Goal: Transaction & Acquisition: Purchase product/service

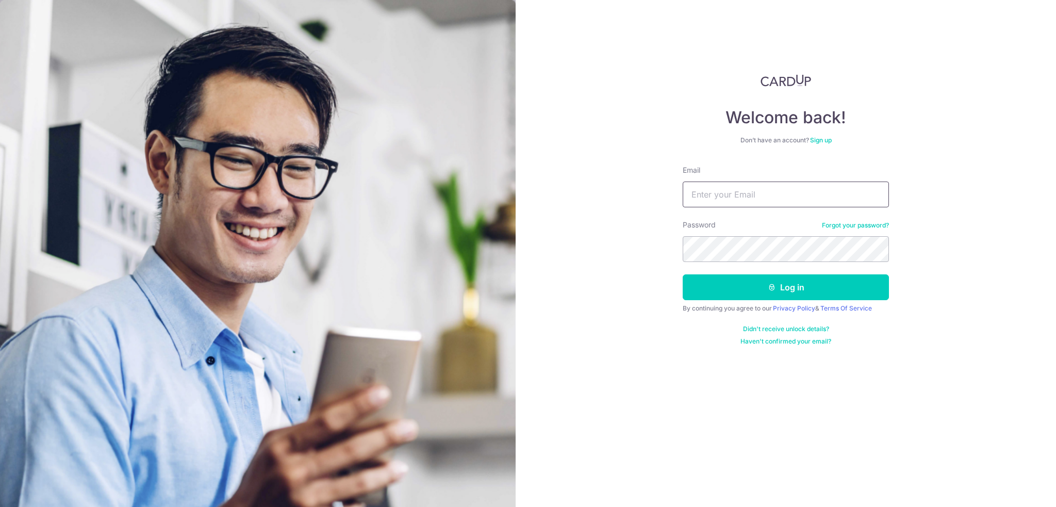
click at [721, 188] on input "Email" at bounding box center [786, 195] width 206 height 26
type input "[EMAIL_ADDRESS][DOMAIN_NAME]"
click at [683, 274] on button "Log in" at bounding box center [786, 287] width 206 height 26
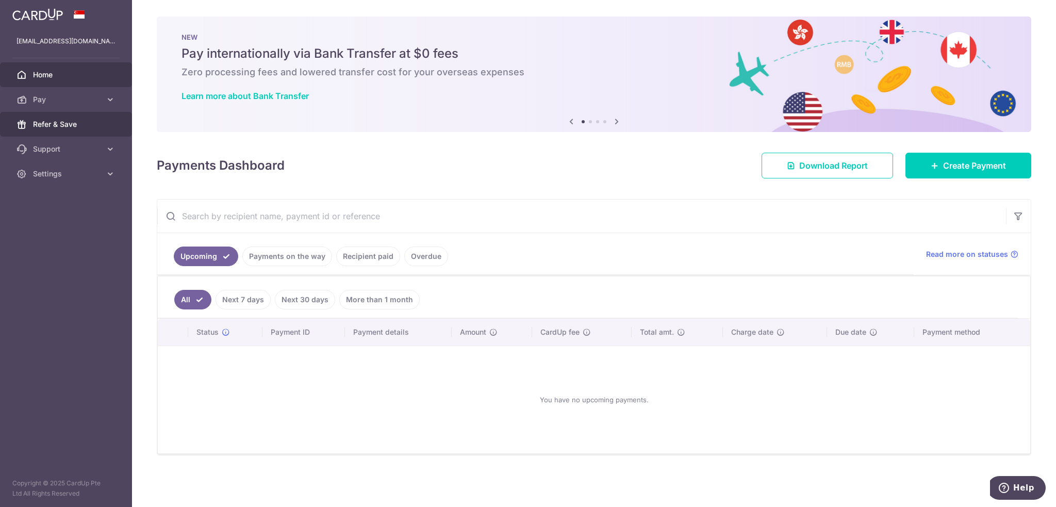
click at [89, 115] on link "Refer & Save" at bounding box center [66, 124] width 132 height 25
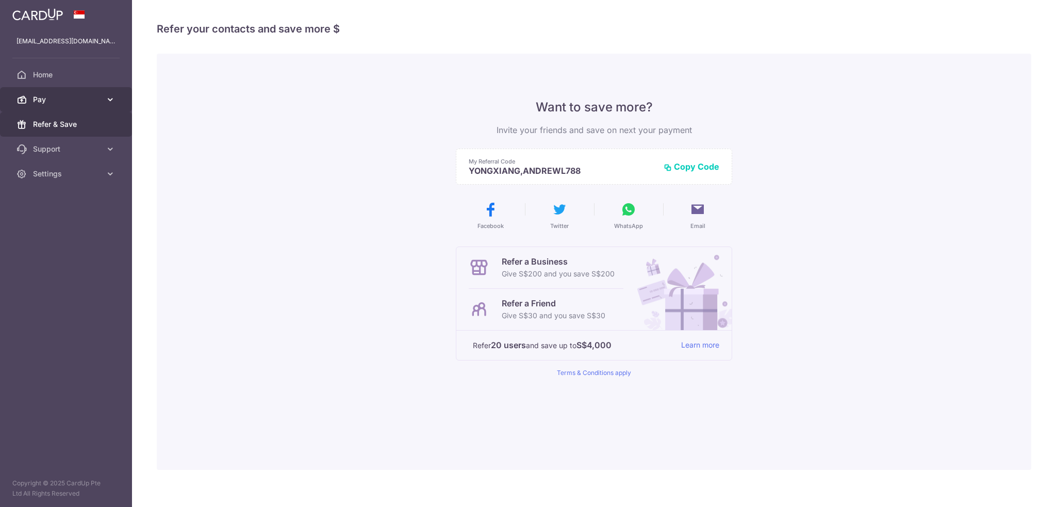
click at [93, 101] on span "Pay" at bounding box center [67, 99] width 68 height 10
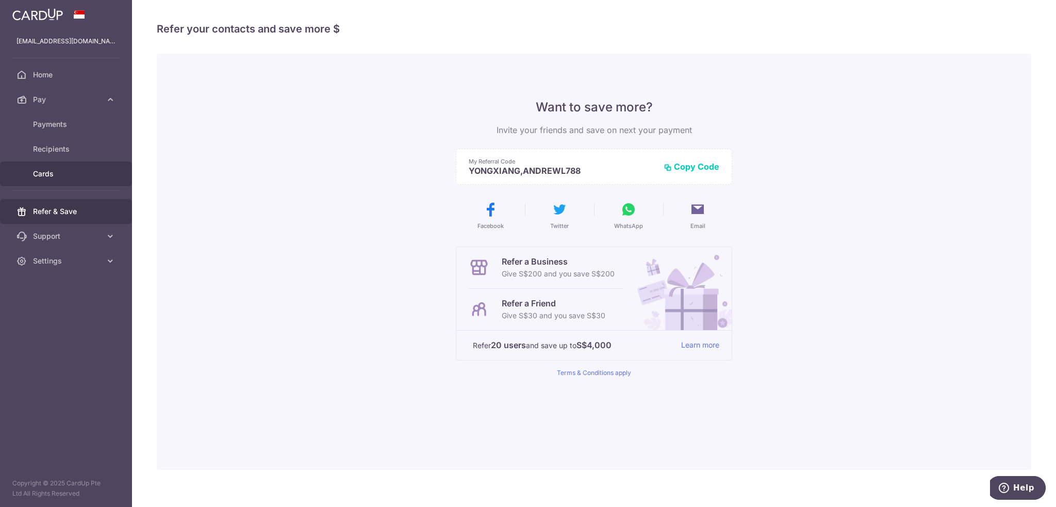
click at [85, 178] on span "Cards" at bounding box center [67, 174] width 68 height 10
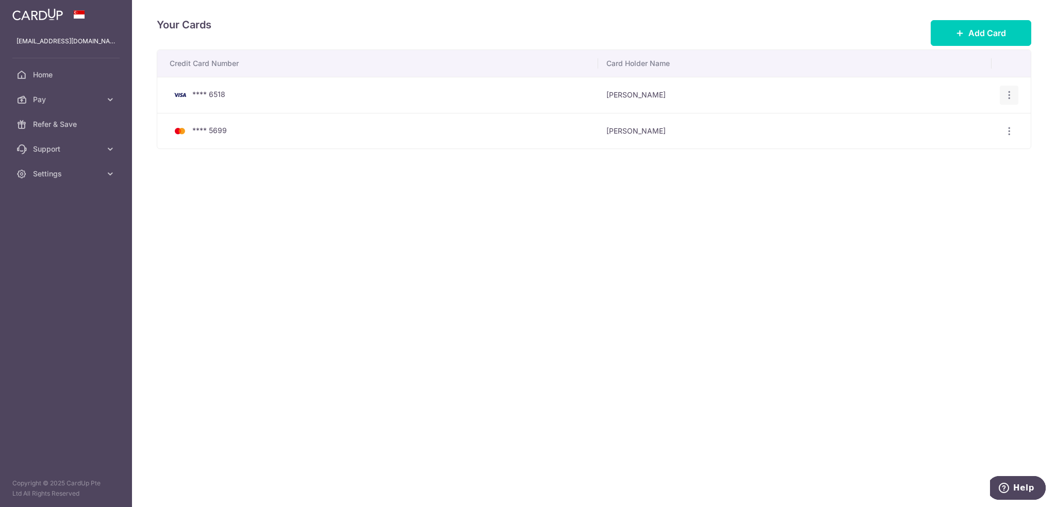
click at [1002, 95] on div "View/Edit Delete" at bounding box center [1009, 95] width 19 height 19
click at [1010, 94] on icon "button" at bounding box center [1009, 95] width 11 height 11
click at [969, 126] on span "View/Edit" at bounding box center [974, 124] width 70 height 12
click at [1005, 131] on icon "button" at bounding box center [1009, 131] width 11 height 11
click at [954, 154] on span "View/Edit" at bounding box center [974, 159] width 70 height 12
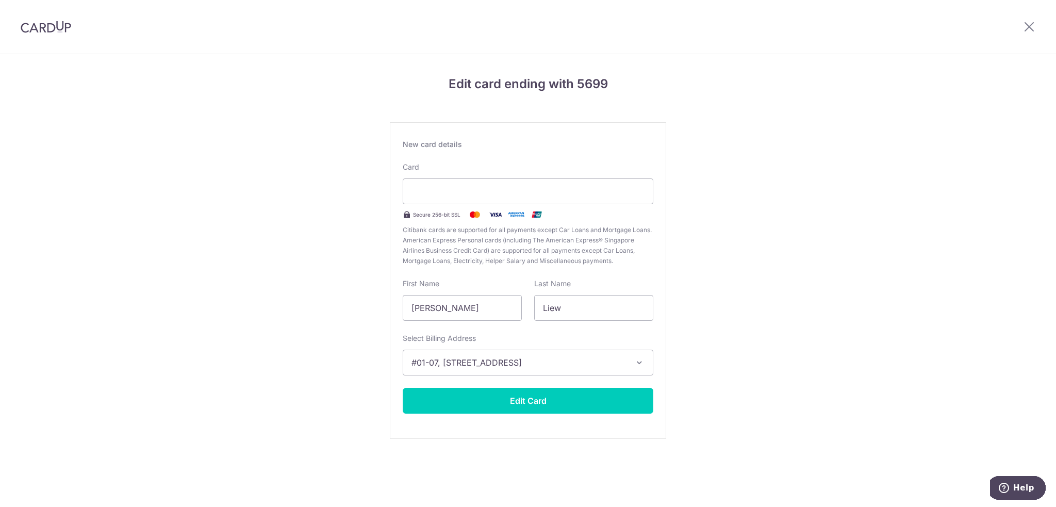
click at [756, 199] on div "Edit card ending with 5699 New card details Card Secure 256-bit SSL Citibank ca…" at bounding box center [528, 270] width 1056 height 433
click at [367, 182] on div "Edit card ending with 5699 New card details Card Secure 256-bit SSL Citibank ca…" at bounding box center [528, 270] width 1056 height 433
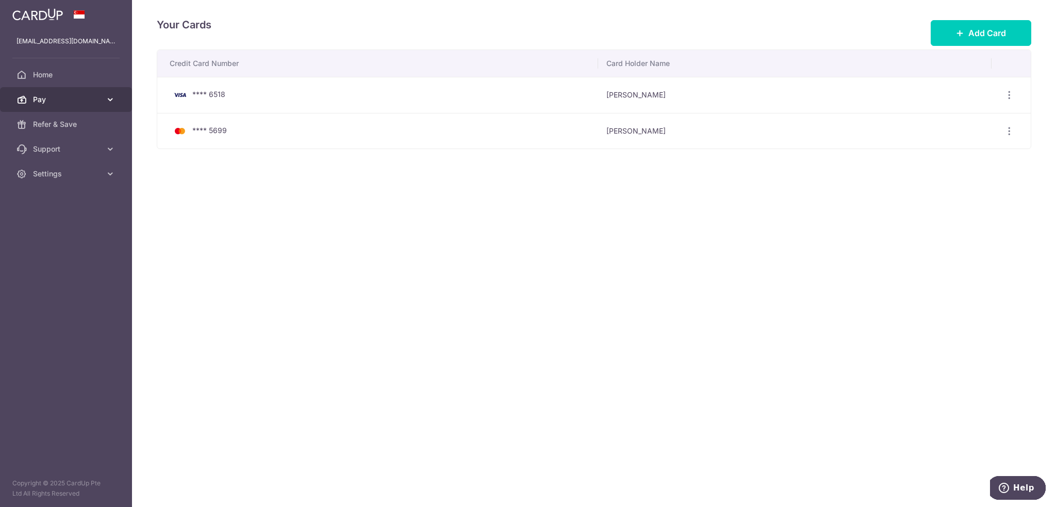
click at [51, 94] on span "Pay" at bounding box center [67, 99] width 68 height 10
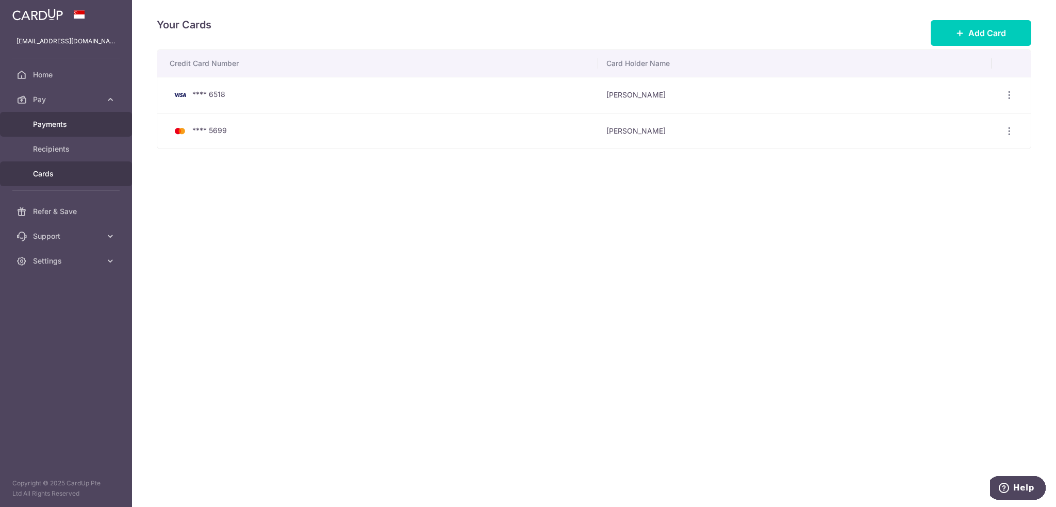
click at [98, 125] on span "Payments" at bounding box center [67, 124] width 68 height 10
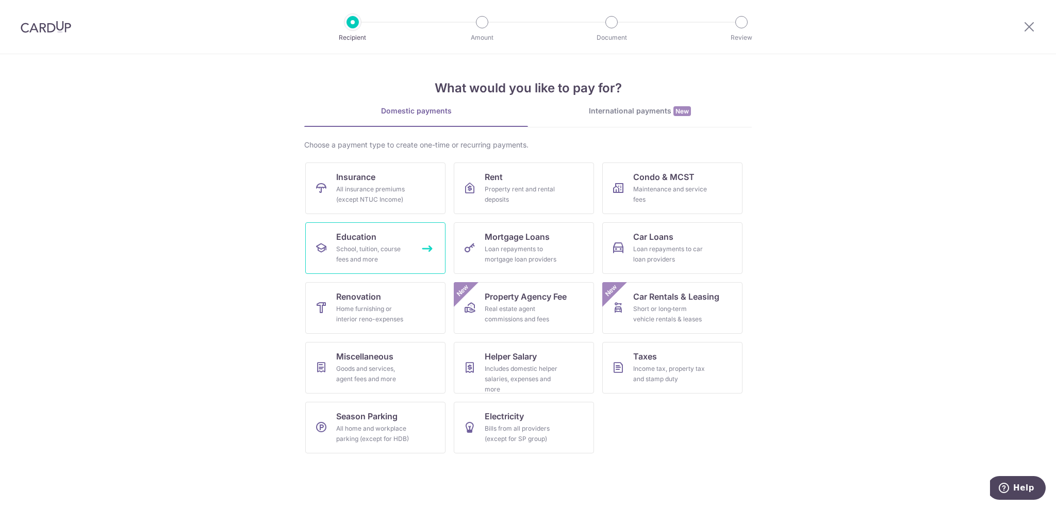
click at [355, 243] on link "Education School, tuition, course fees and more" at bounding box center [375, 248] width 140 height 52
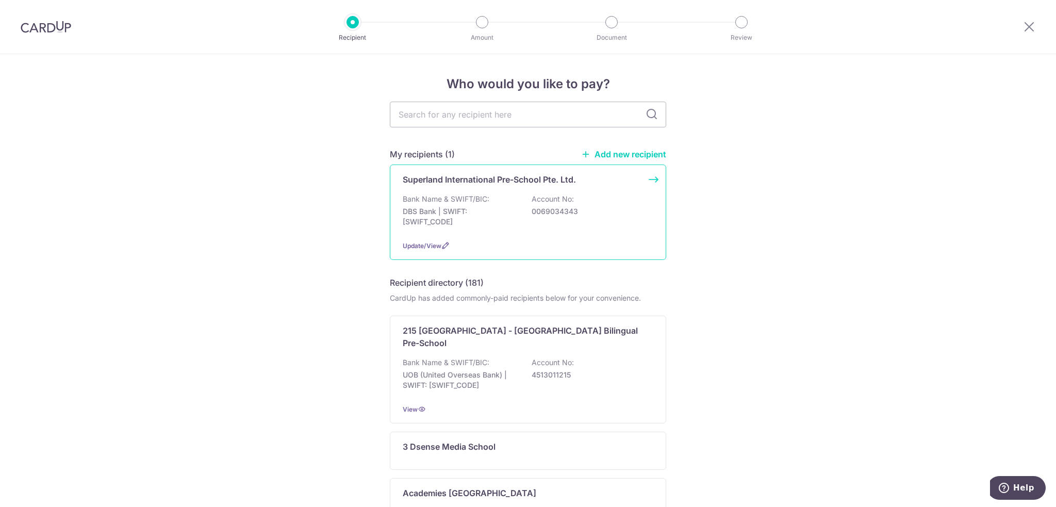
click at [463, 186] on div "Superland International Pre-School Pte. Ltd. Bank Name & SWIFT/BIC: DBS Bank | …" at bounding box center [528, 211] width 276 height 95
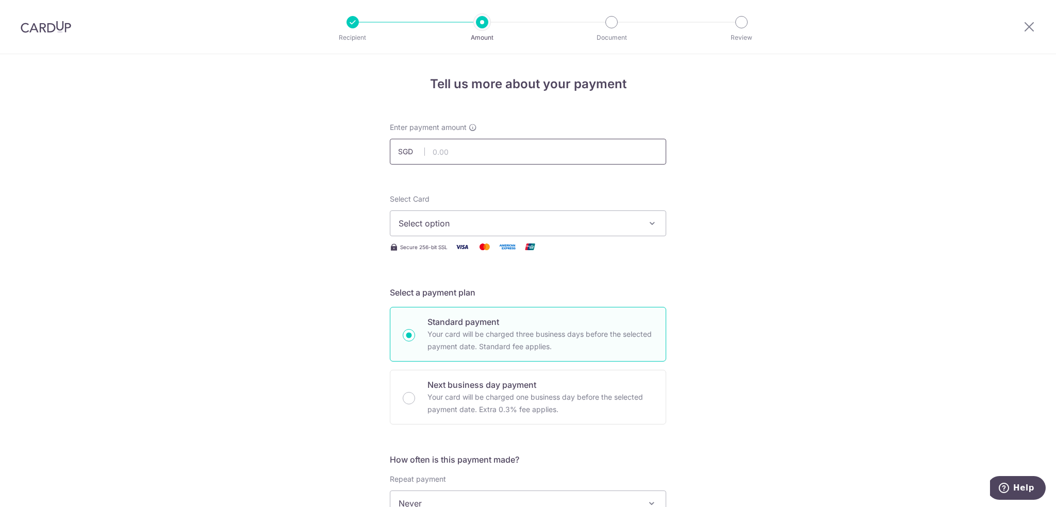
click at [468, 155] on input "text" at bounding box center [528, 152] width 276 height 26
type input "1,880.00"
click at [520, 219] on span "Select option" at bounding box center [519, 223] width 240 height 12
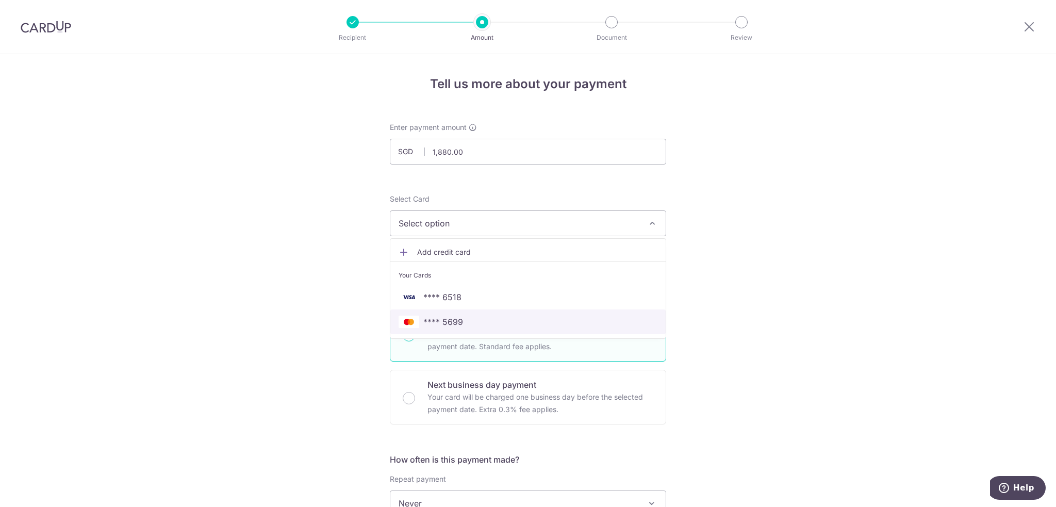
click at [534, 323] on span "**** 5699" at bounding box center [528, 322] width 259 height 12
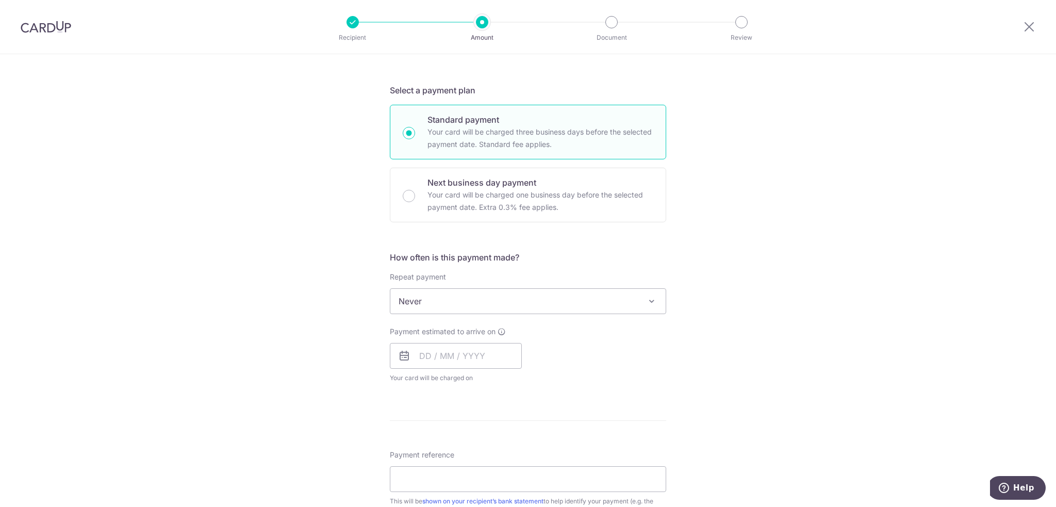
scroll to position [206, 0]
click at [487, 296] on span "Never" at bounding box center [527, 297] width 275 height 25
click at [348, 328] on div "Tell us more about your payment Enter payment amount SGD 1,880.00 1880.00 Selec…" at bounding box center [528, 314] width 1056 height 933
click at [439, 360] on input "text" at bounding box center [456, 352] width 132 height 26
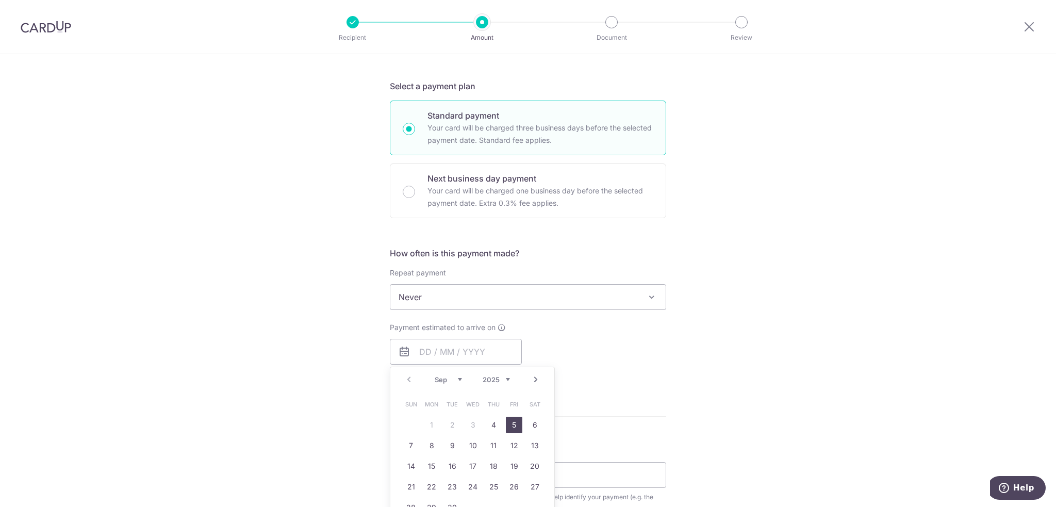
drag, startPoint x: 513, startPoint y: 428, endPoint x: 620, endPoint y: 383, distance: 116.5
click at [513, 428] on link "5" at bounding box center [514, 425] width 17 height 17
type input "[DATE]"
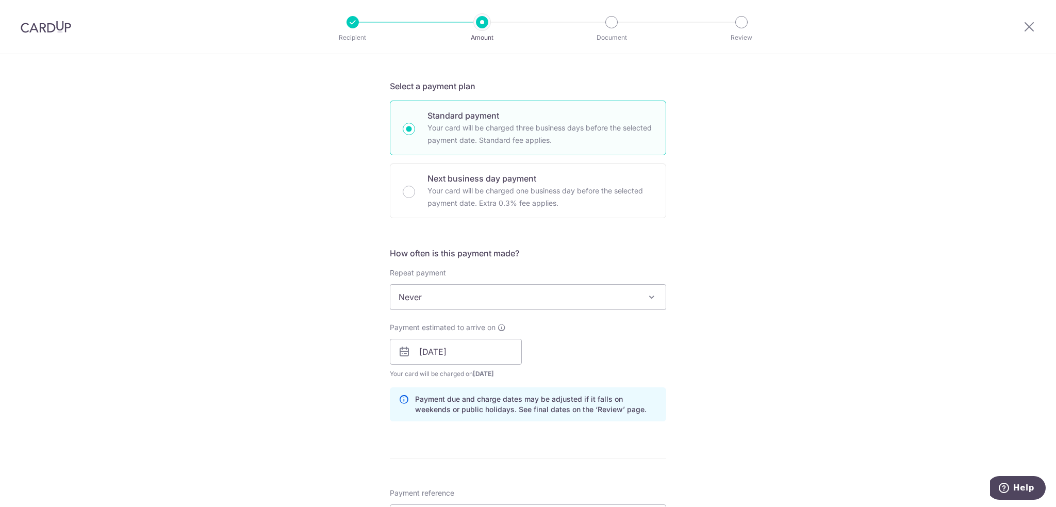
click at [621, 382] on div "How often is this payment made? Repeat payment Never Every week Every month Eve…" at bounding box center [528, 338] width 276 height 183
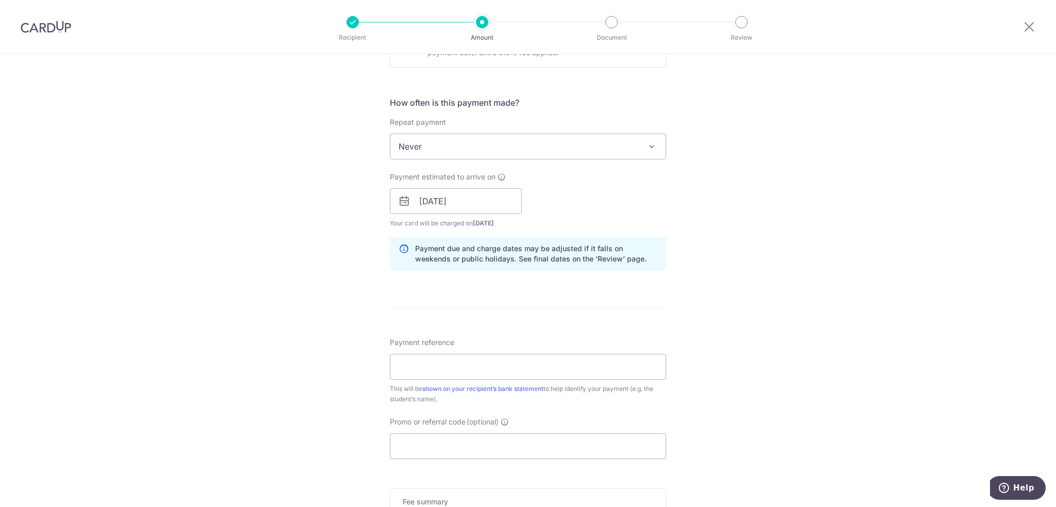
scroll to position [361, 0]
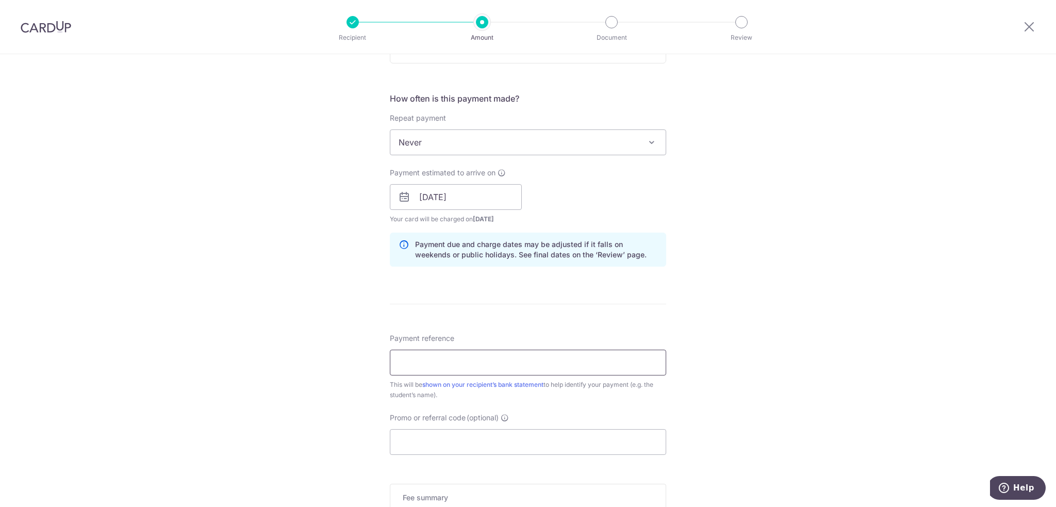
click at [456, 362] on input "Payment reference" at bounding box center [528, 363] width 276 height 26
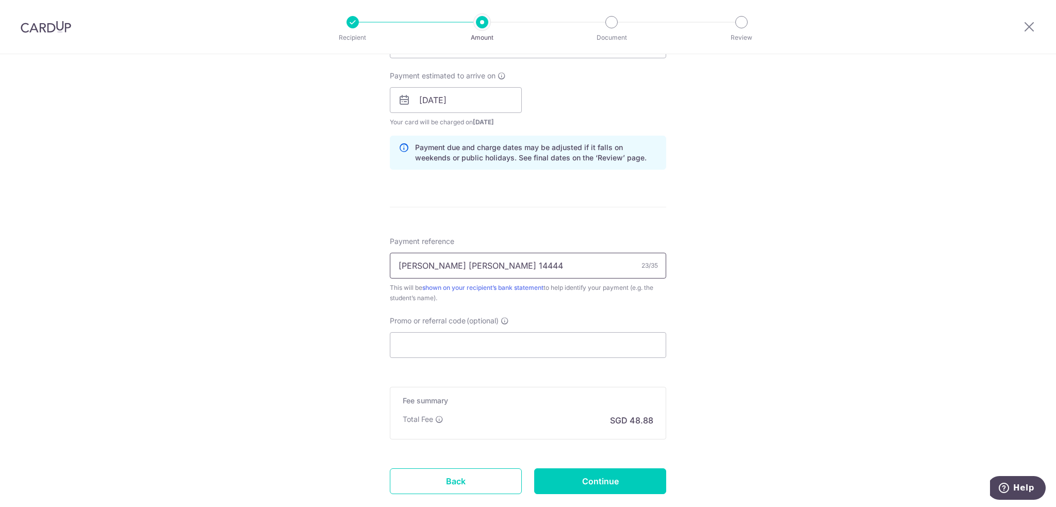
scroll to position [464, 0]
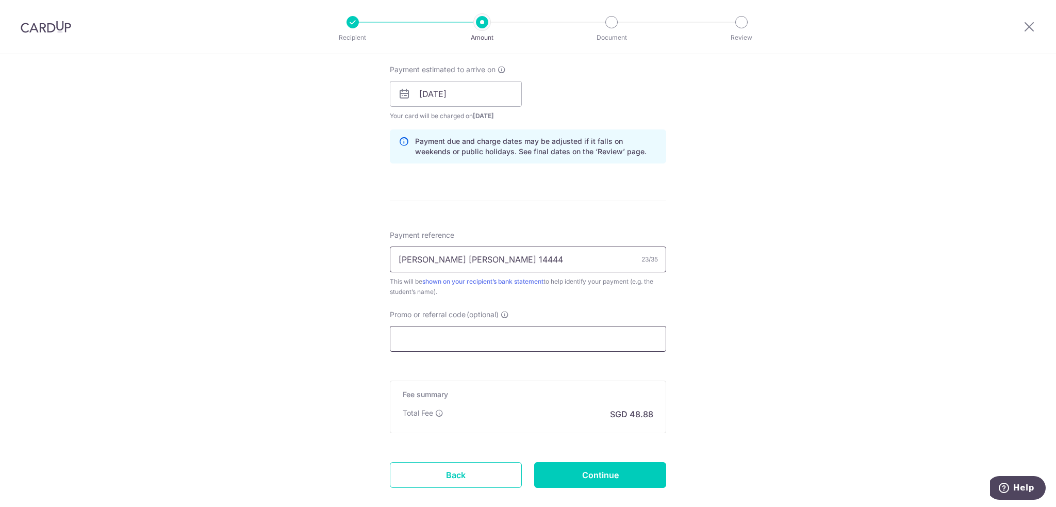
type input "[PERSON_NAME] [PERSON_NAME] 14444"
click at [447, 340] on input "Promo or referral code (optional)" at bounding box center [528, 339] width 276 height 26
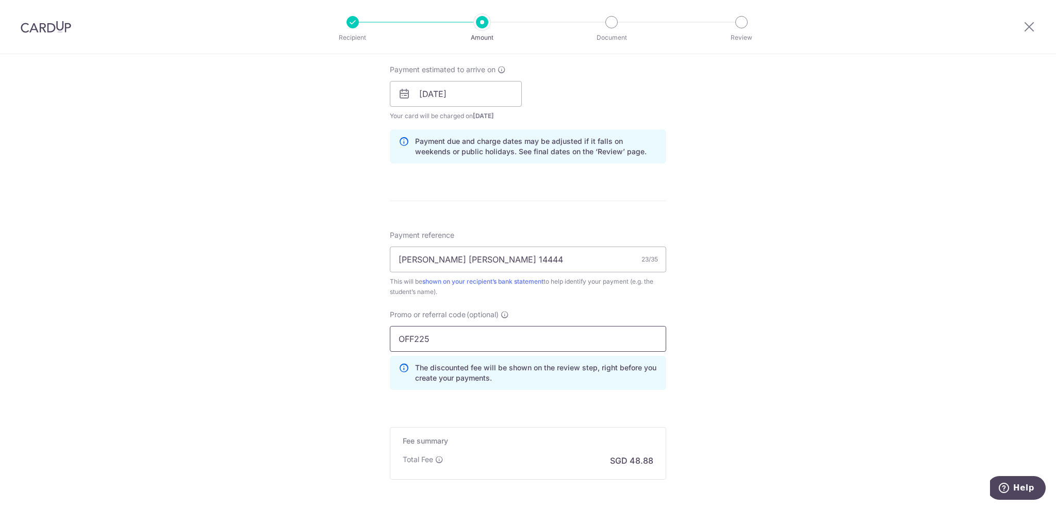
type input "OFF225"
click at [685, 317] on div "Tell us more about your payment Enter payment amount SGD 1,880.00 1880.00 Selec…" at bounding box center [528, 100] width 1056 height 1021
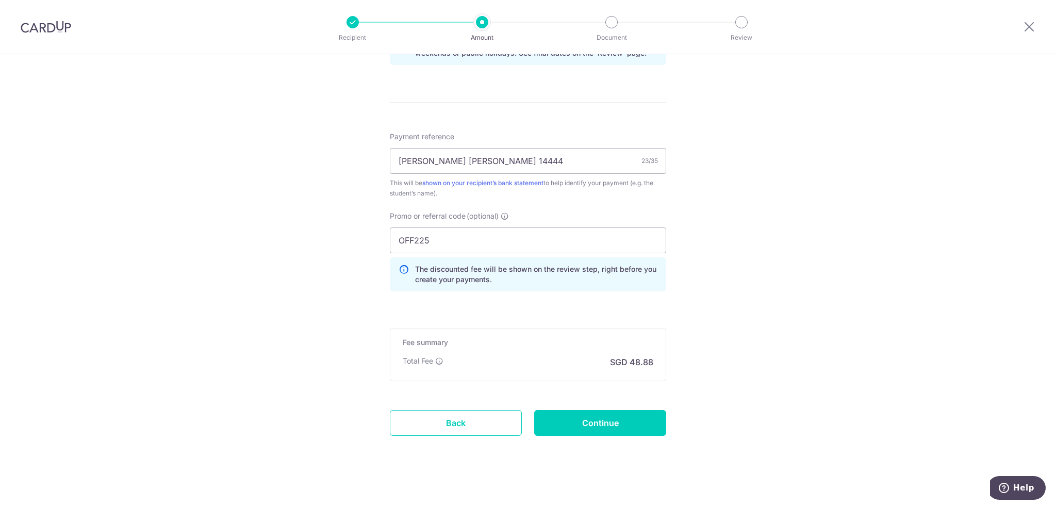
scroll to position [567, 0]
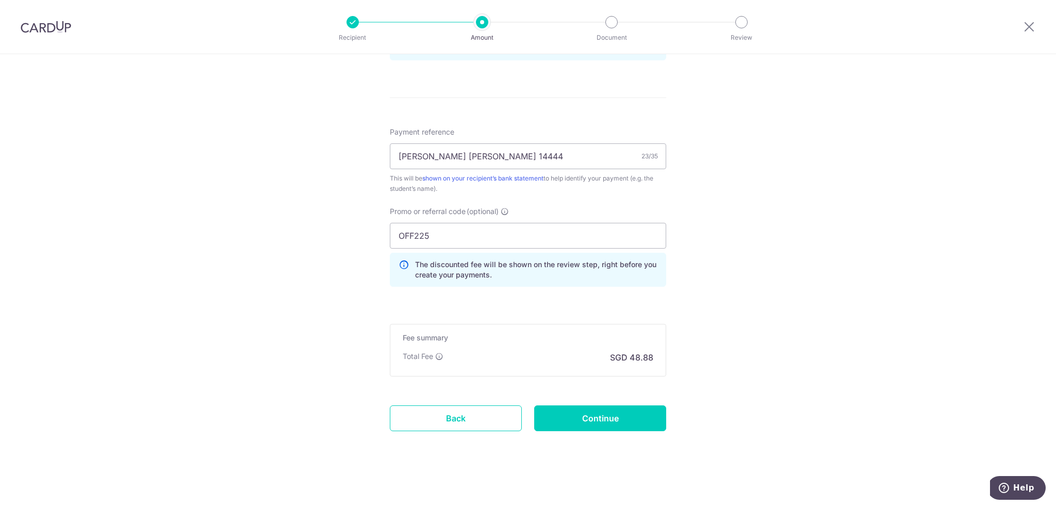
click at [624, 430] on form "Enter payment amount SGD 1,880.00 1880.00 Select Card **** 5699 Add credit card…" at bounding box center [528, 7] width 276 height 905
click at [621, 414] on input "Continue" at bounding box center [600, 418] width 132 height 26
type input "Create Schedule"
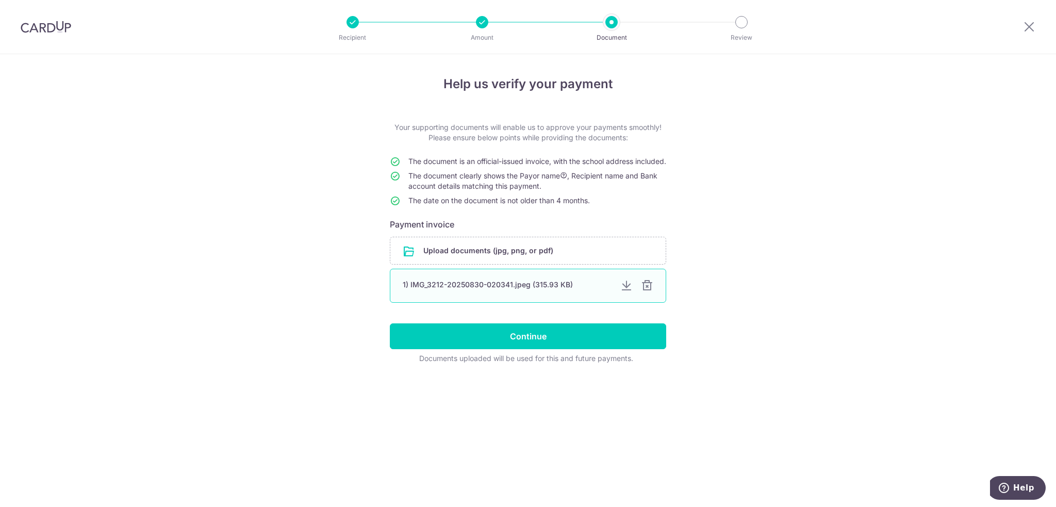
click at [470, 290] on div "1) IMG_3212-20250830-020341.jpeg (315.93 KB)" at bounding box center [507, 284] width 209 height 10
click at [389, 303] on div "Help us verify your payment Your supporting documents will enable us to approve…" at bounding box center [528, 280] width 1056 height 453
click at [563, 303] on div "1) IMG_3212-20250830-020341.jpeg (315.93 KB)" at bounding box center [528, 286] width 276 height 34
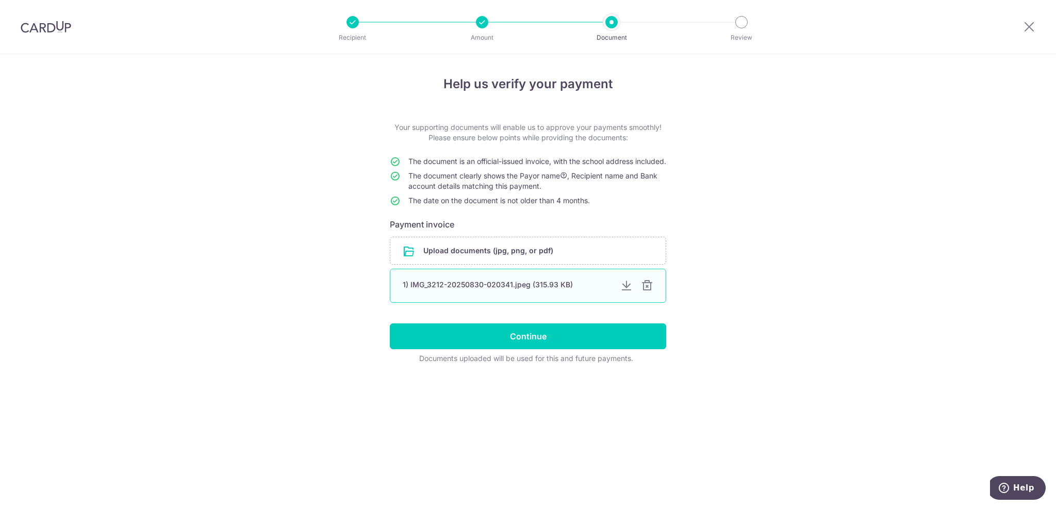
click at [547, 290] on div "1) IMG_3212-20250830-020341.jpeg (315.93 KB)" at bounding box center [507, 284] width 209 height 10
click at [536, 303] on div "1) IMG_3212-20250830-020341.jpeg (315.93 KB)" at bounding box center [528, 286] width 276 height 34
click at [522, 290] on div "1) IMG_3212-20250830-020341.jpeg (315.93 KB)" at bounding box center [507, 284] width 209 height 10
click at [525, 262] on input "file" at bounding box center [527, 250] width 275 height 27
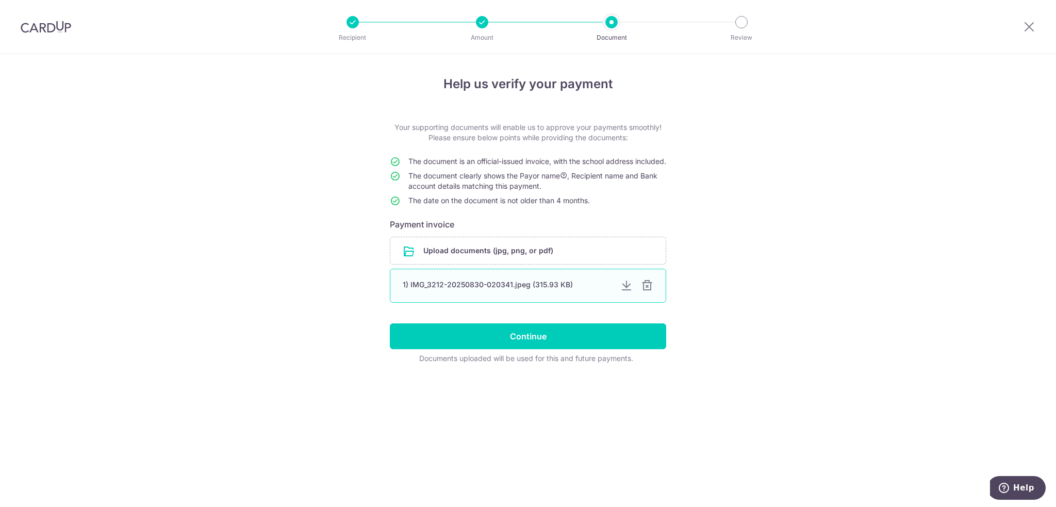
click at [643, 292] on div at bounding box center [647, 285] width 12 height 12
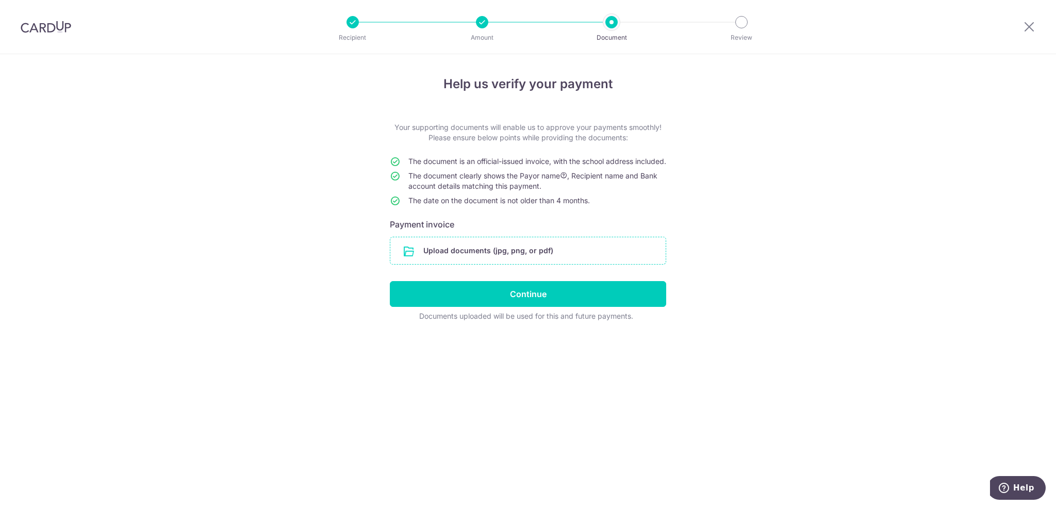
click at [550, 261] on input "file" at bounding box center [527, 250] width 275 height 27
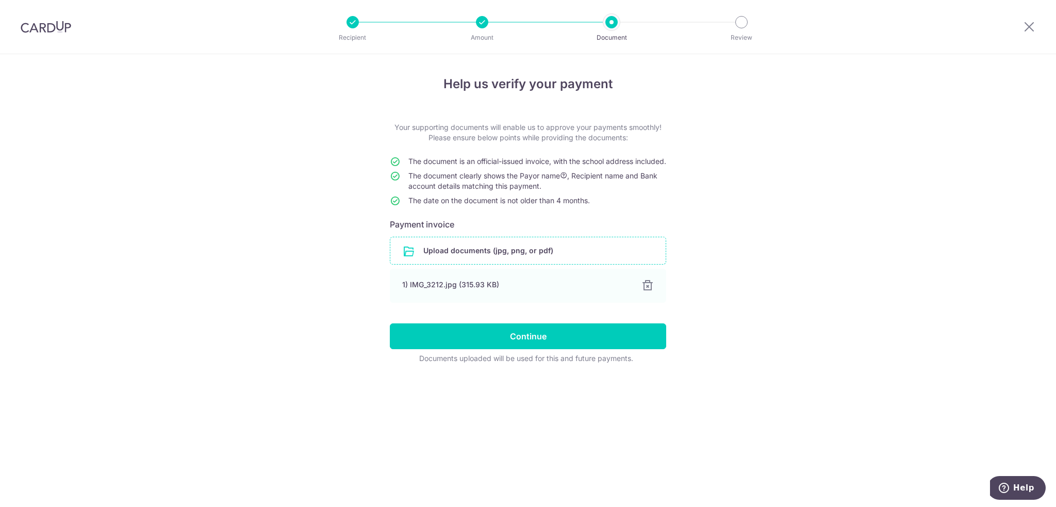
click at [216, 284] on div "Help us verify your payment Your supporting documents will enable us to approve…" at bounding box center [528, 280] width 1056 height 453
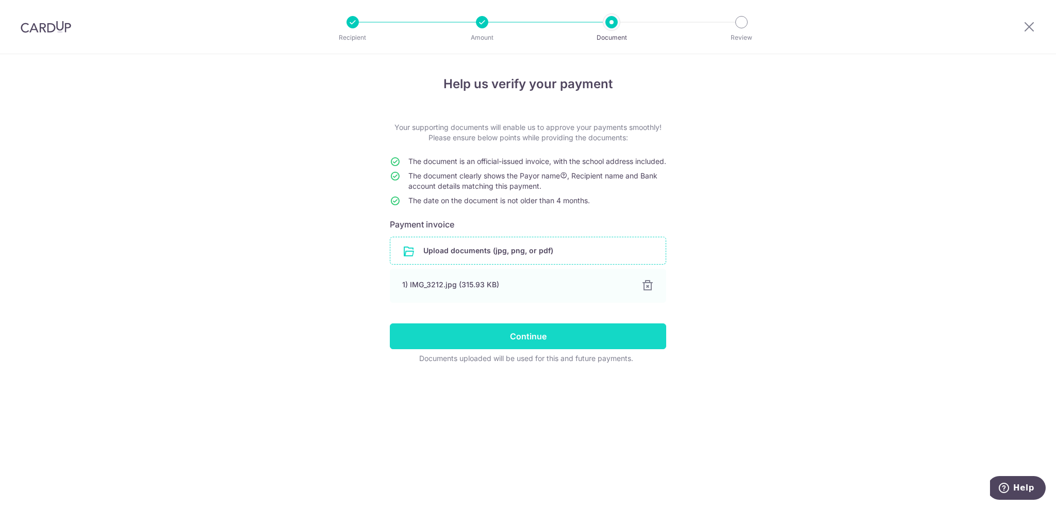
click at [469, 348] on input "Continue" at bounding box center [528, 336] width 276 height 26
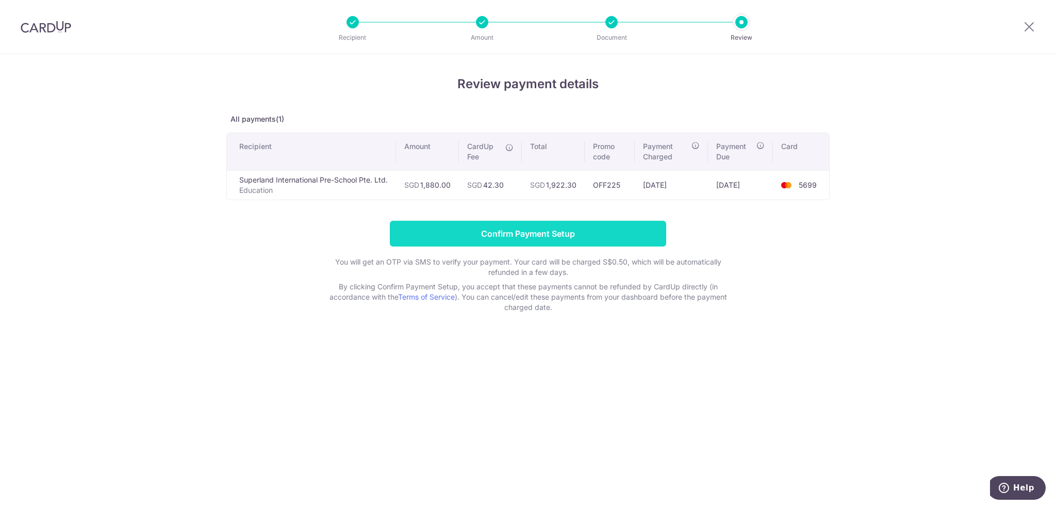
click at [613, 222] on input "Confirm Payment Setup" at bounding box center [528, 234] width 276 height 26
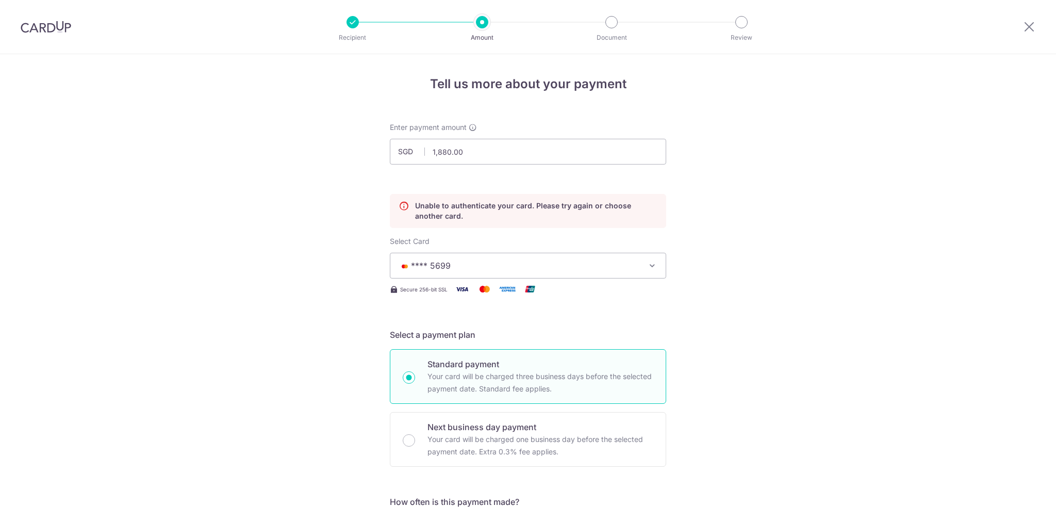
scroll to position [140, 0]
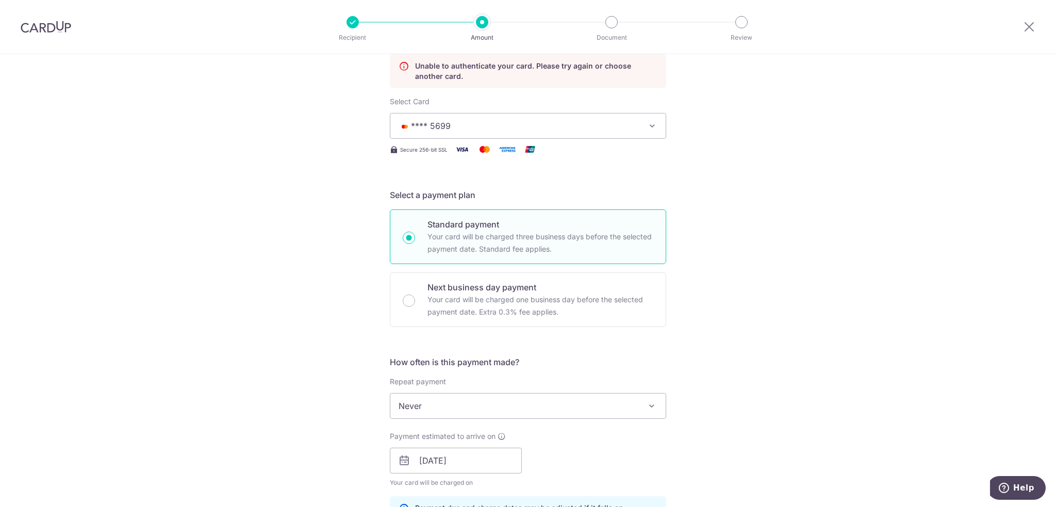
click at [470, 122] on span "**** 5699" at bounding box center [519, 126] width 240 height 12
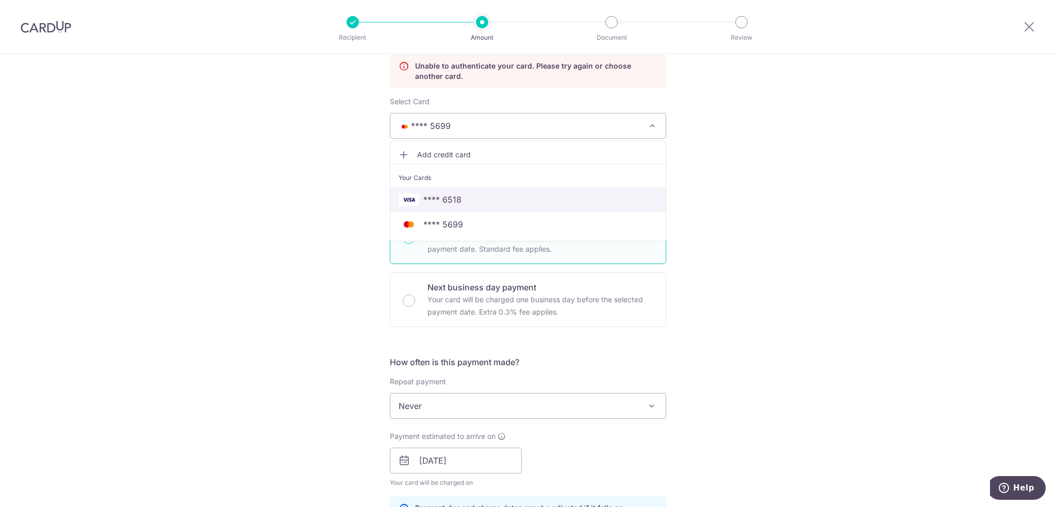
click at [430, 200] on span "**** 6518" at bounding box center [442, 199] width 38 height 12
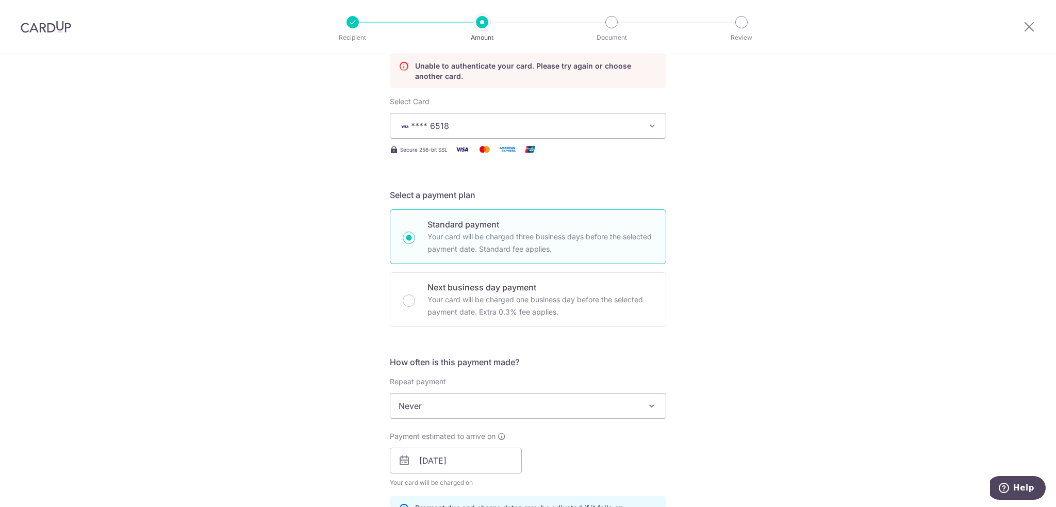
click at [456, 125] on span "**** 6518" at bounding box center [519, 126] width 240 height 12
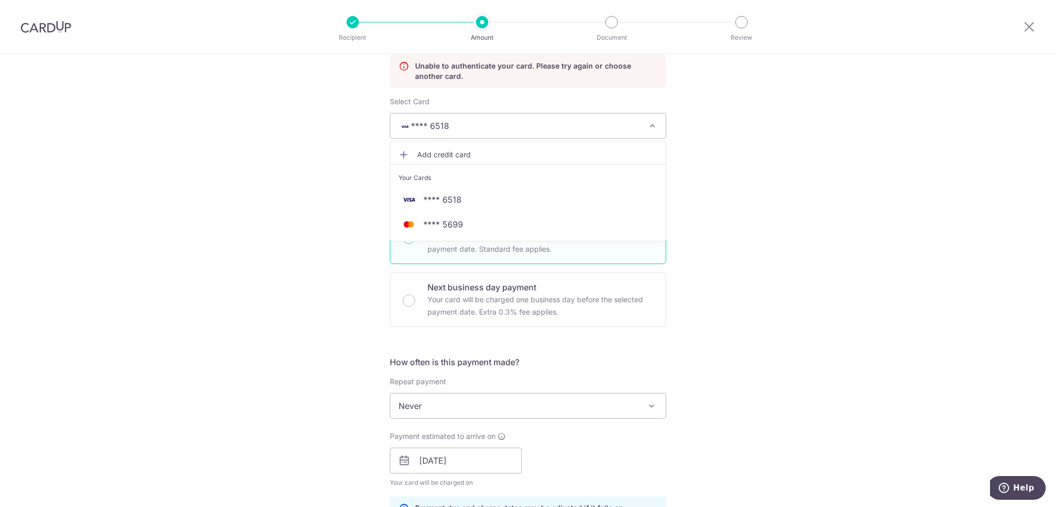
click at [456, 152] on span "Add credit card" at bounding box center [537, 155] width 240 height 10
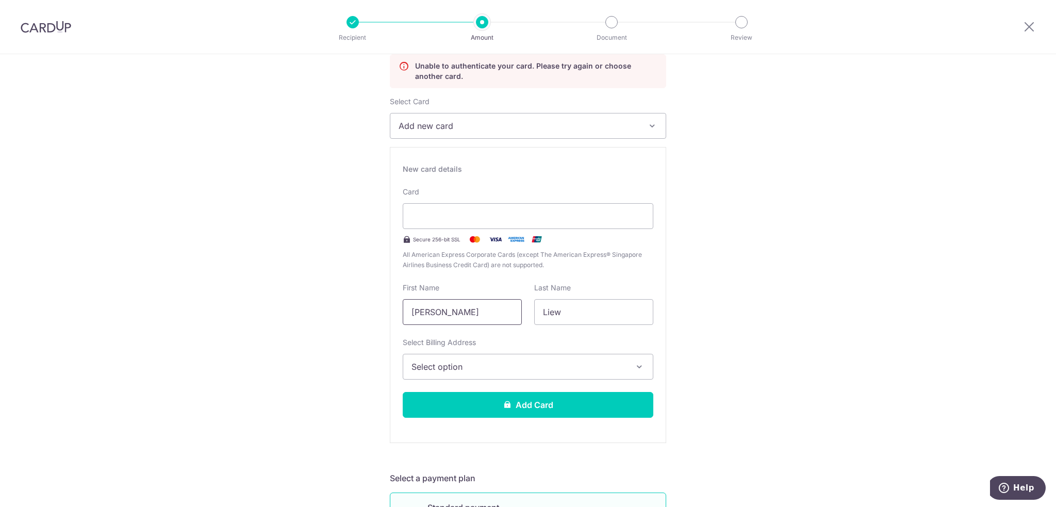
click at [459, 311] on input "[PERSON_NAME]" at bounding box center [462, 312] width 119 height 26
drag, startPoint x: 457, startPoint y: 312, endPoint x: 411, endPoint y: 311, distance: 45.9
click at [411, 311] on input "[PERSON_NAME]" at bounding box center [462, 312] width 119 height 26
click at [425, 306] on input "[PERSON_NAME]" at bounding box center [462, 312] width 119 height 26
drag, startPoint x: 452, startPoint y: 313, endPoint x: 373, endPoint y: 316, distance: 79.0
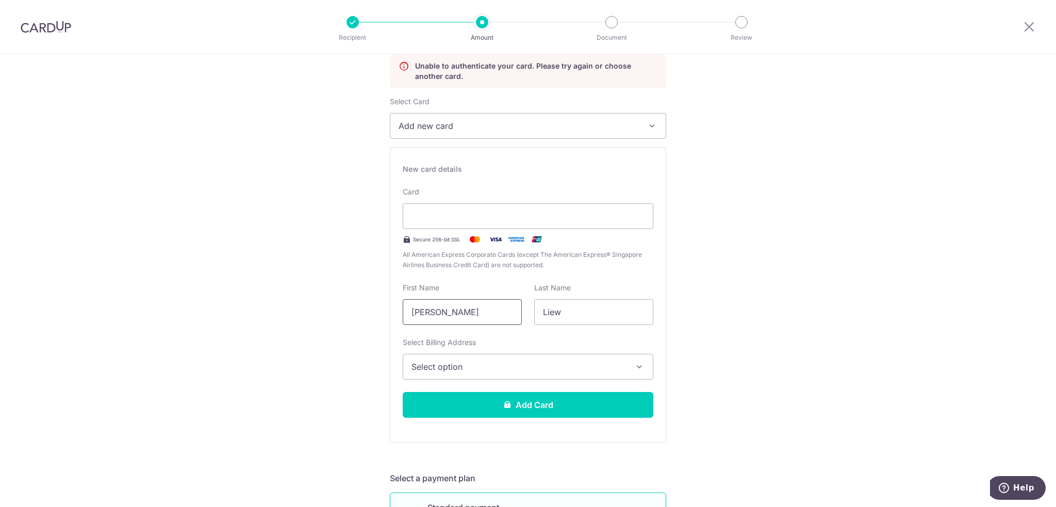
type input "[PERSON_NAME]"
click at [489, 362] on span "Select option" at bounding box center [518, 366] width 215 height 12
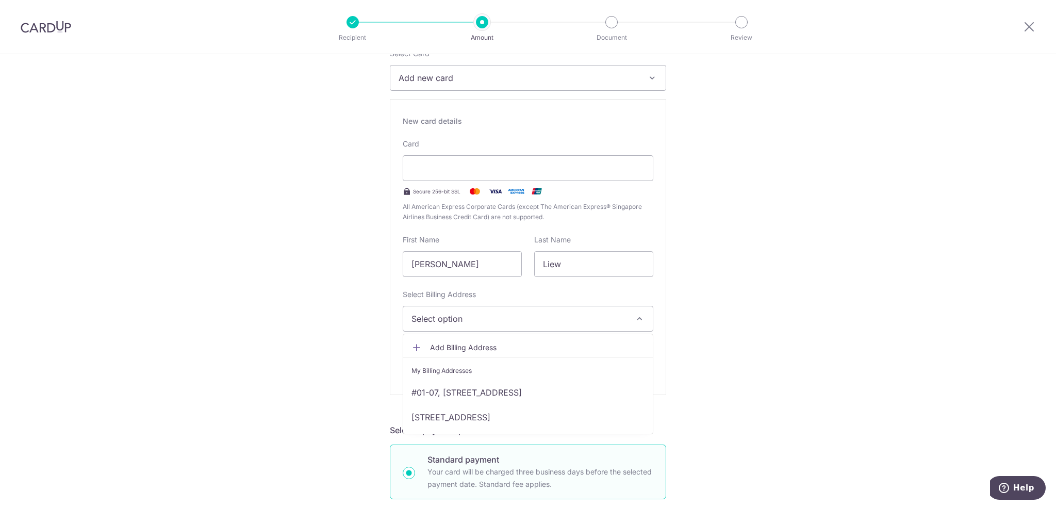
scroll to position [191, 0]
click at [474, 390] on link "#01-07, [STREET_ADDRESS]" at bounding box center [528, 388] width 250 height 25
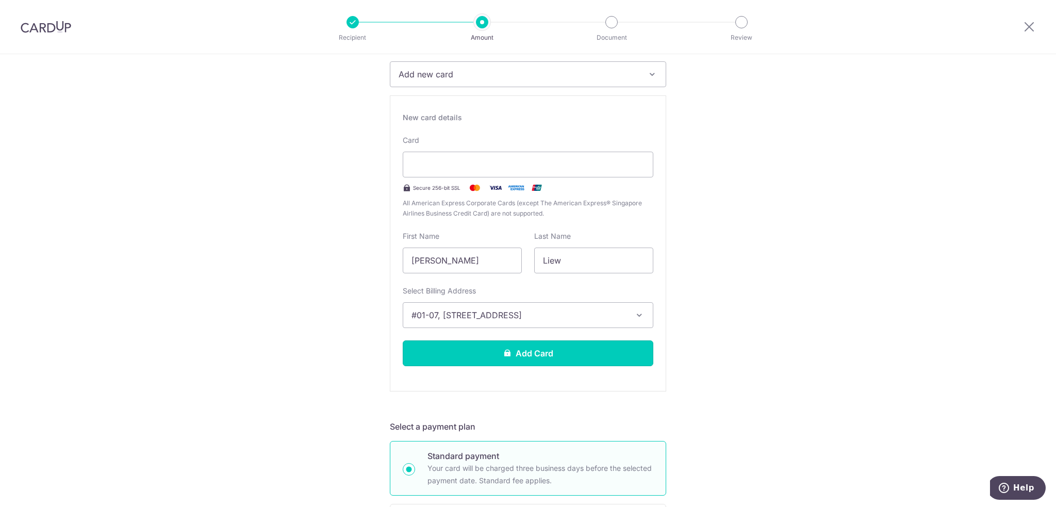
drag, startPoint x: 465, startPoint y: 348, endPoint x: 429, endPoint y: 348, distance: 36.1
click at [466, 348] on button "Add Card" at bounding box center [528, 353] width 251 height 26
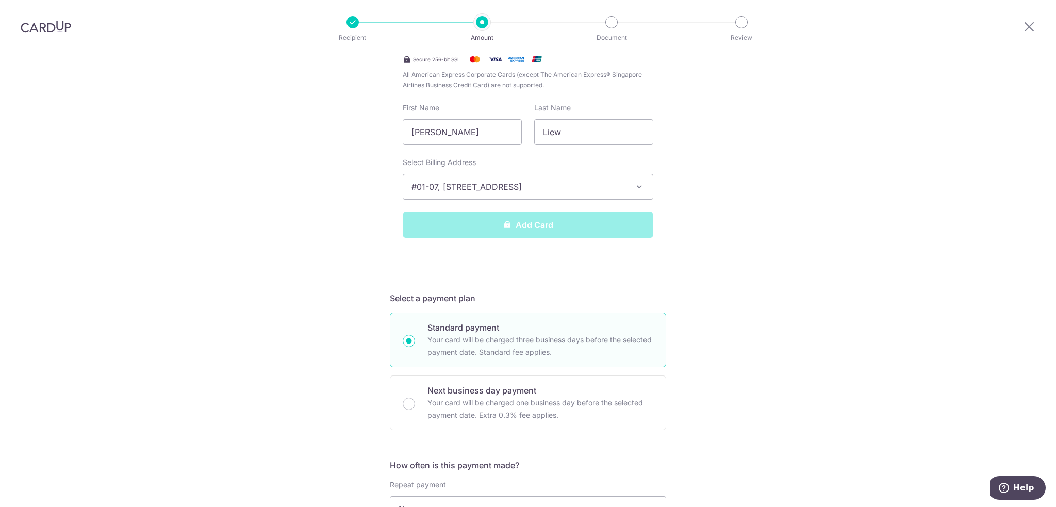
scroll to position [243, 0]
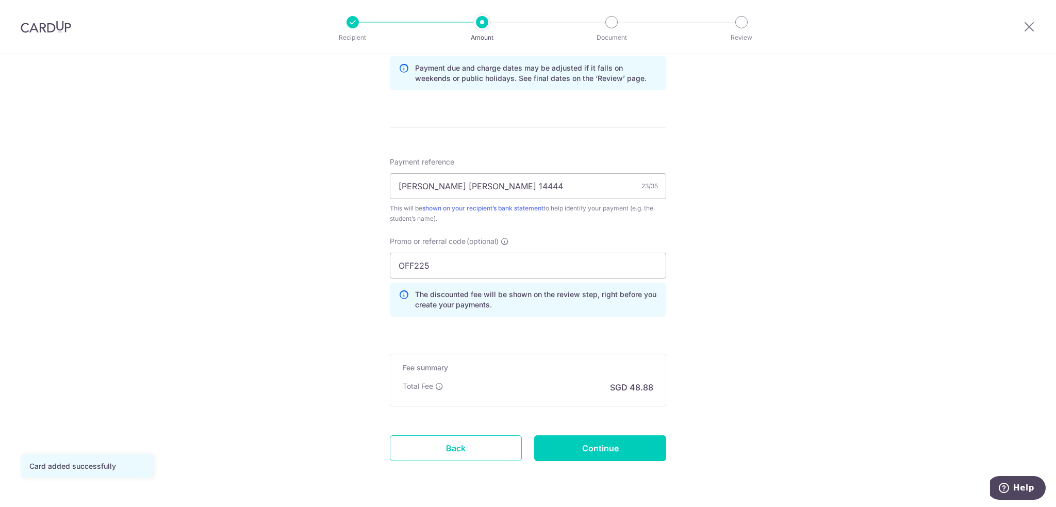
scroll to position [567, 0]
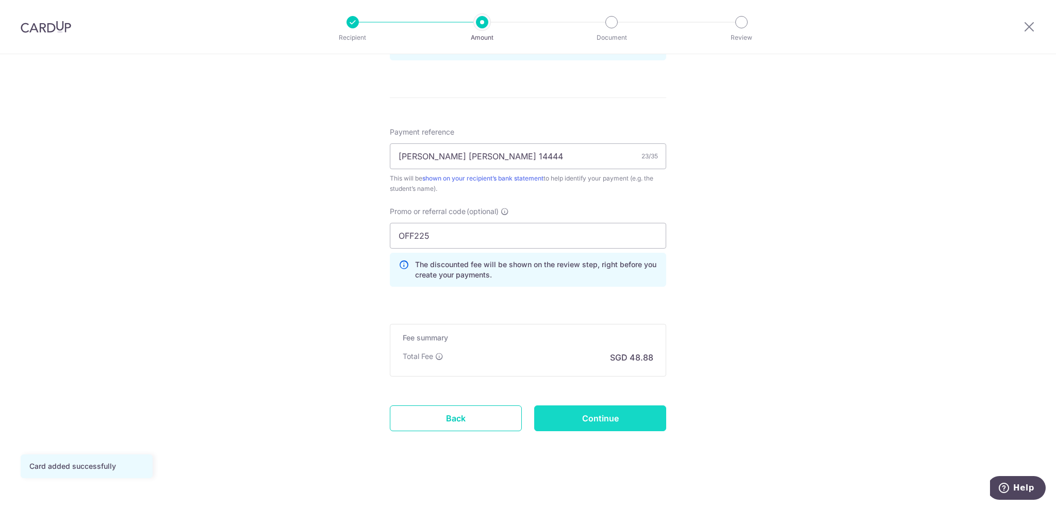
click at [630, 423] on input "Continue" at bounding box center [600, 418] width 132 height 26
type input "Update Schedule"
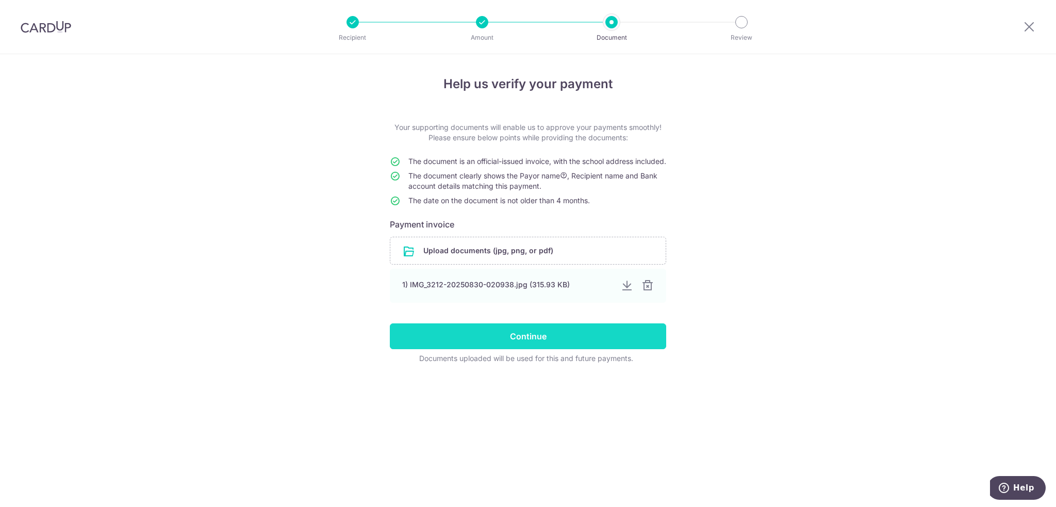
click at [621, 349] on input "Continue" at bounding box center [528, 336] width 276 height 26
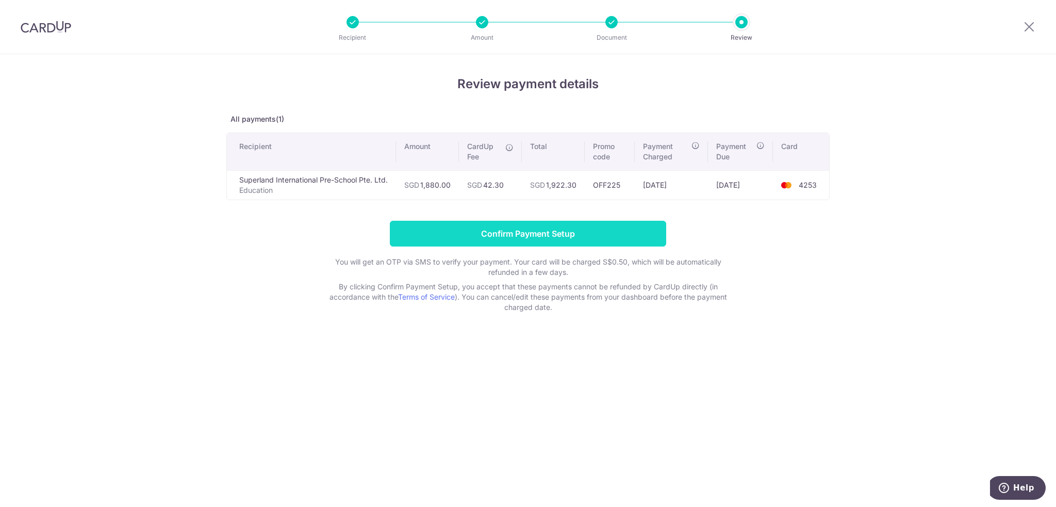
click at [428, 226] on input "Confirm Payment Setup" at bounding box center [528, 234] width 276 height 26
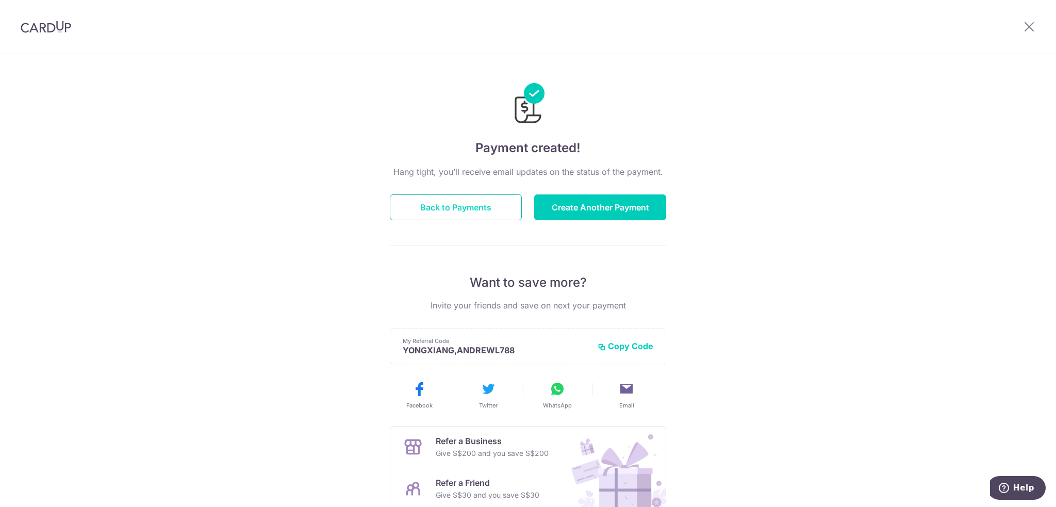
click at [483, 204] on button "Back to Payments" at bounding box center [456, 207] width 132 height 26
